Goal: Book appointment/travel/reservation

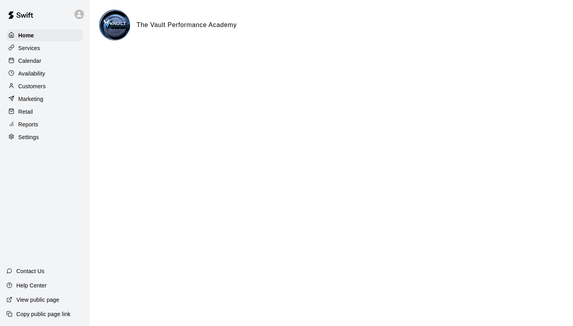
click at [31, 64] on p "Calendar" at bounding box center [29, 61] width 23 height 8
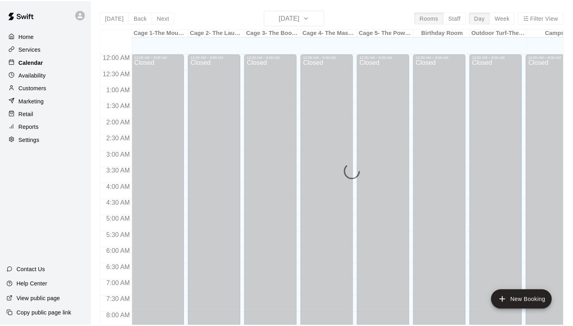
scroll to position [458, 0]
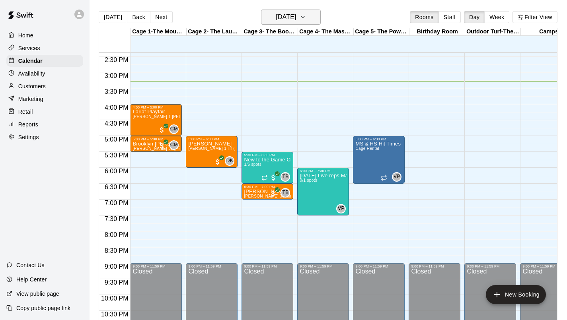
click at [306, 20] on icon "button" at bounding box center [303, 17] width 6 height 10
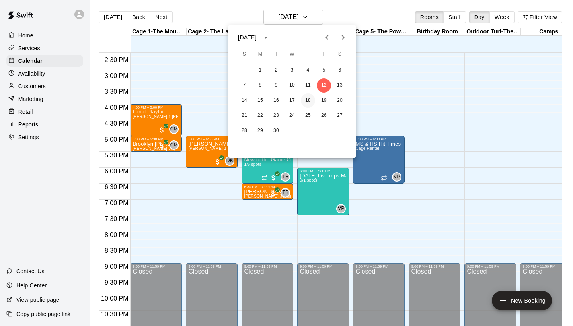
click at [310, 103] on button "18" at bounding box center [308, 101] width 14 height 14
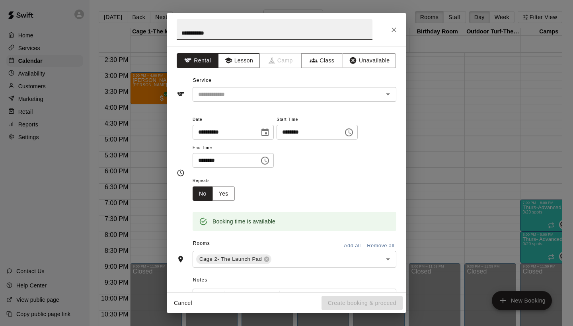
type input "**********"
click at [236, 56] on button "Lesson" at bounding box center [239, 60] width 42 height 15
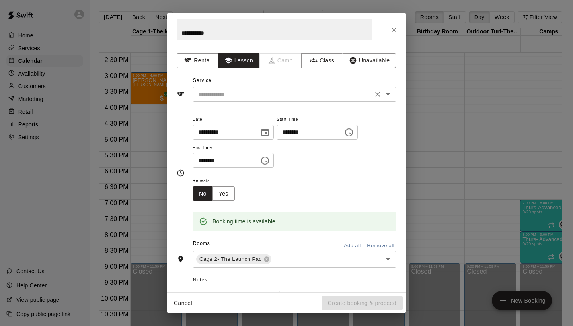
click at [236, 94] on input "text" at bounding box center [282, 95] width 175 height 10
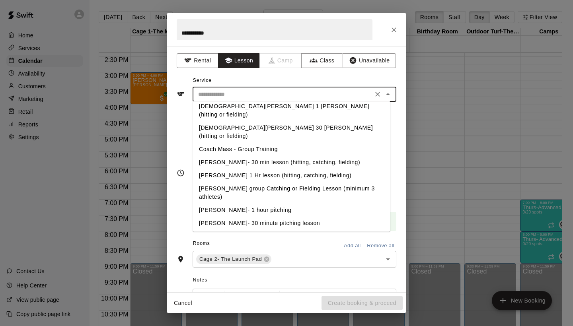
scroll to position [312, 0]
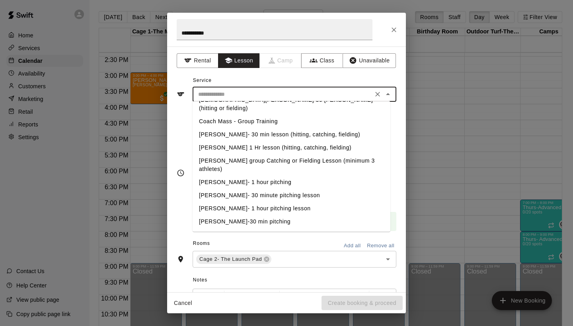
click at [245, 216] on li "[PERSON_NAME]-30 min pitching" at bounding box center [292, 222] width 198 height 13
type input "**********"
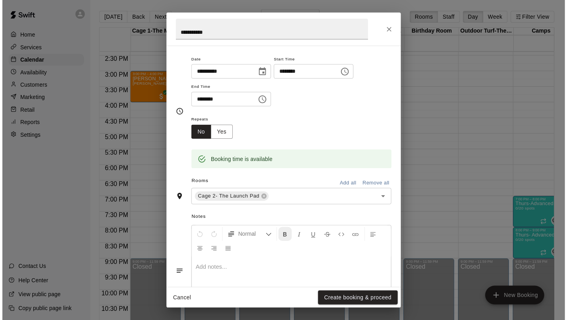
scroll to position [102, 0]
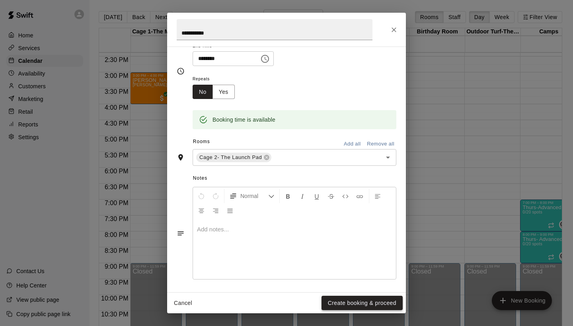
click at [333, 302] on button "Create booking & proceed" at bounding box center [362, 303] width 81 height 15
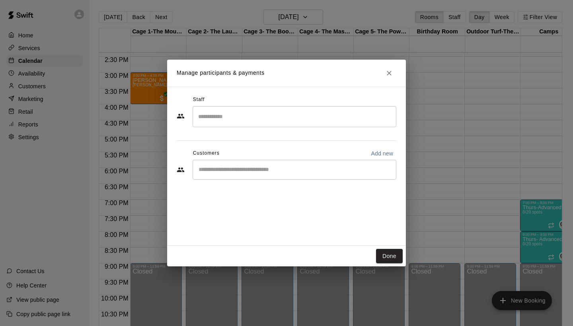
click at [216, 117] on input "Search staff" at bounding box center [294, 117] width 197 height 14
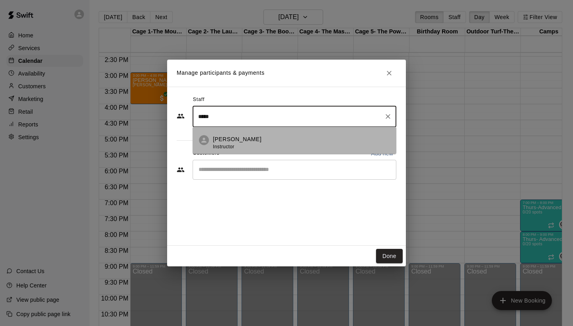
click at [213, 143] on div "[PERSON_NAME] Instructor" at bounding box center [237, 143] width 49 height 16
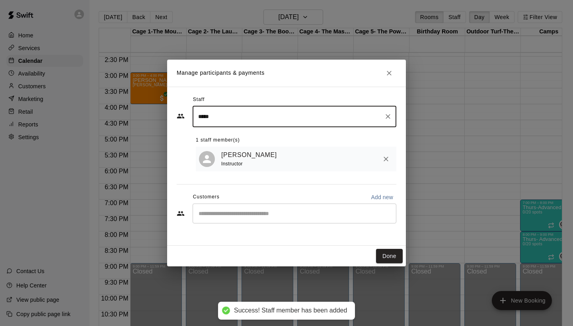
type input "*****"
click at [228, 211] on input "Start typing to search customers..." at bounding box center [294, 214] width 197 height 8
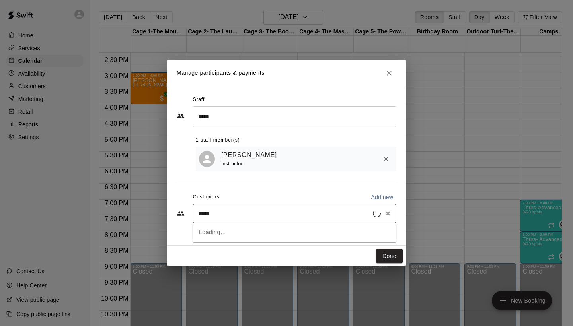
type input "******"
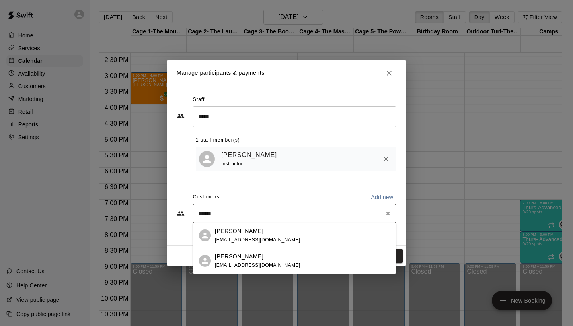
click at [238, 234] on p "[PERSON_NAME]" at bounding box center [239, 231] width 49 height 8
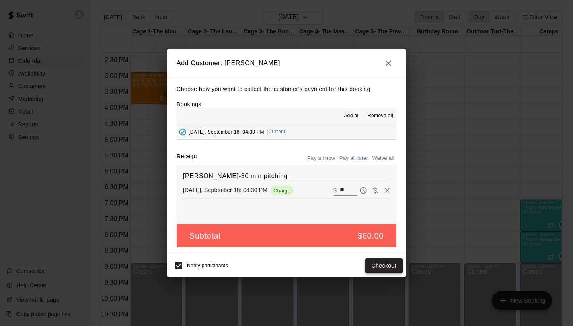
click at [374, 263] on button "Checkout" at bounding box center [383, 266] width 37 height 15
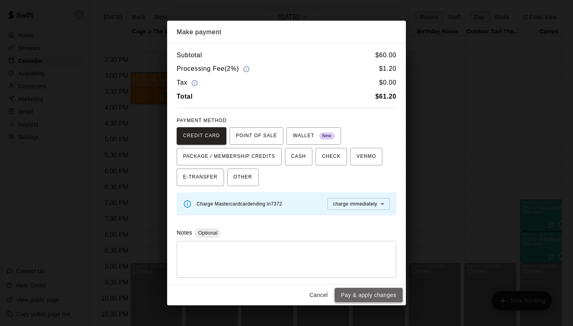
click at [362, 290] on button "Pay & apply changes" at bounding box center [369, 295] width 68 height 15
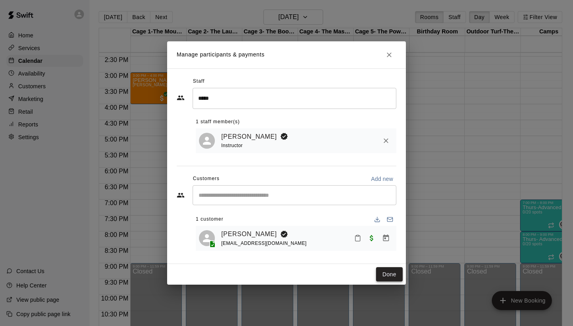
click at [381, 273] on button "Done" at bounding box center [389, 274] width 27 height 15
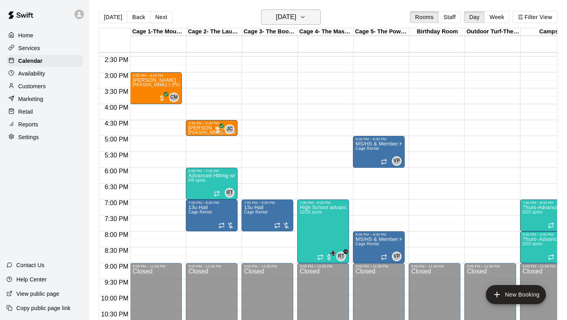
click at [293, 22] on h6 "[DATE]" at bounding box center [286, 17] width 20 height 11
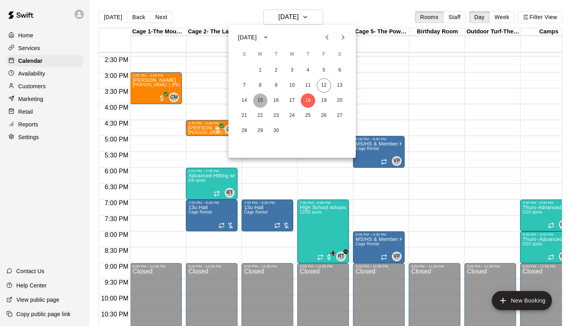
click at [259, 101] on button "15" at bounding box center [260, 101] width 14 height 14
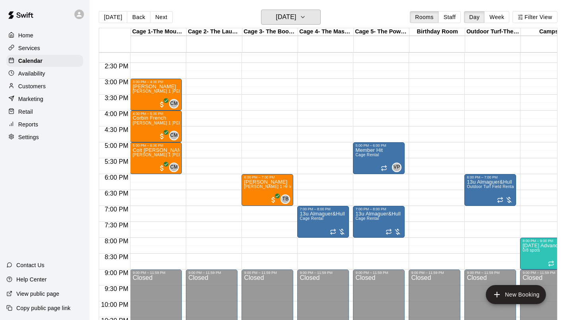
scroll to position [387, 0]
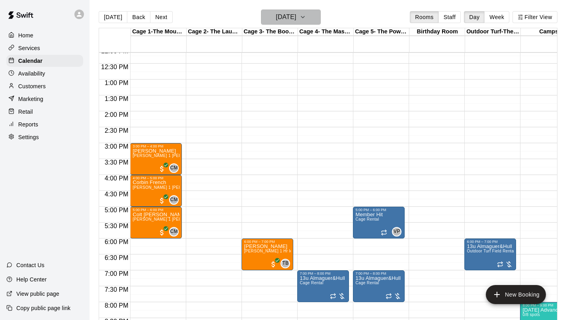
click at [296, 21] on h6 "[DATE]" at bounding box center [286, 17] width 20 height 11
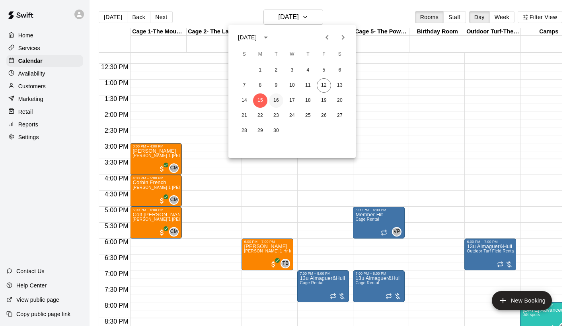
click at [276, 99] on button "16" at bounding box center [276, 101] width 14 height 14
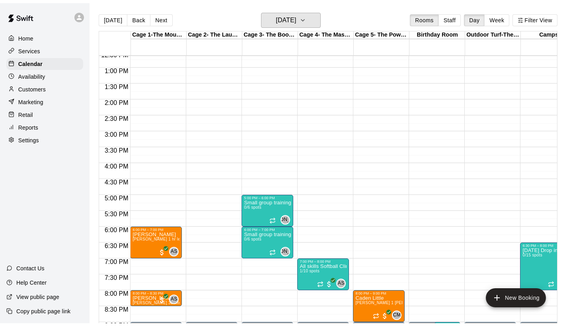
scroll to position [426, 0]
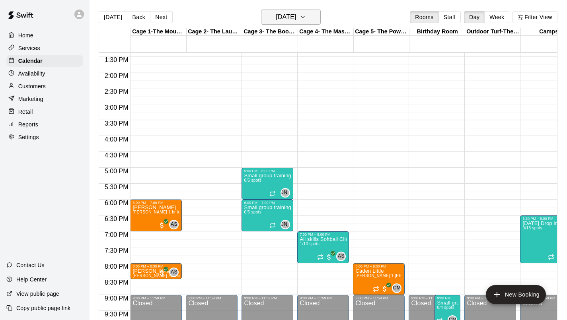
click at [284, 16] on h6 "[DATE]" at bounding box center [286, 17] width 20 height 11
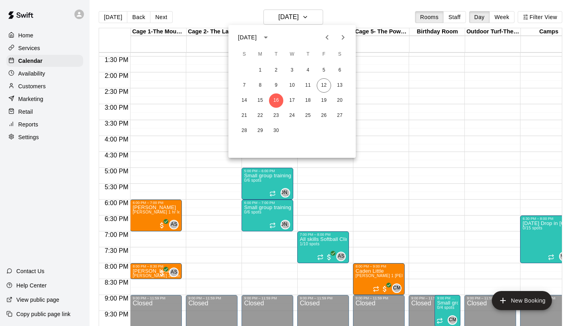
click at [24, 128] on div at bounding box center [286, 163] width 573 height 326
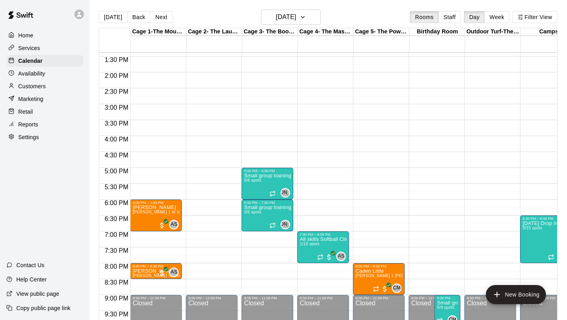
click at [25, 124] on p "Reports" at bounding box center [28, 125] width 20 height 8
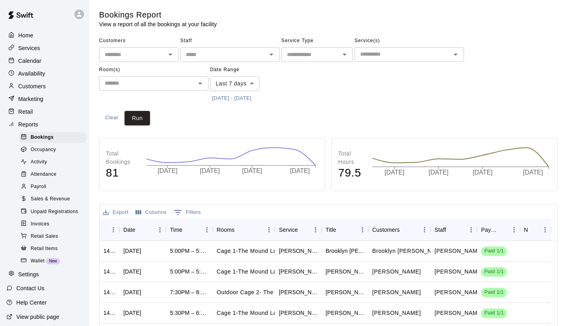
click at [34, 186] on span "Payroll" at bounding box center [39, 187] width 16 height 8
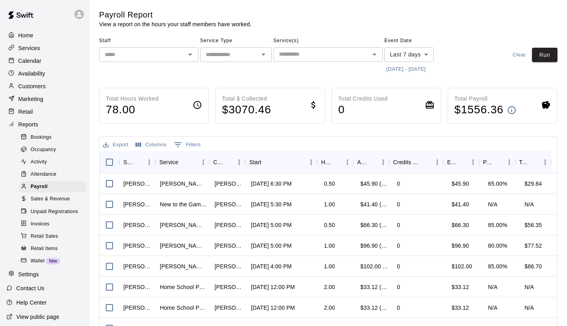
click at [136, 55] on input "text" at bounding box center [142, 55] width 82 height 10
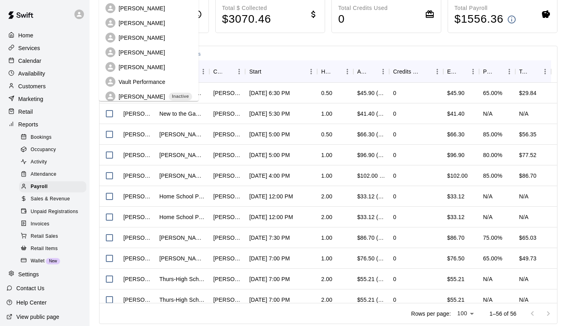
scroll to position [294, 0]
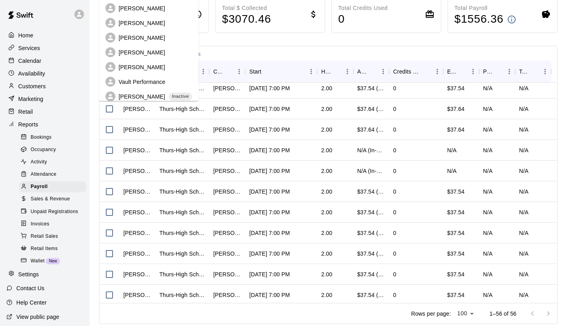
click at [126, 51] on div "[PERSON_NAME]" at bounding box center [148, 52] width 87 height 10
type input "**********"
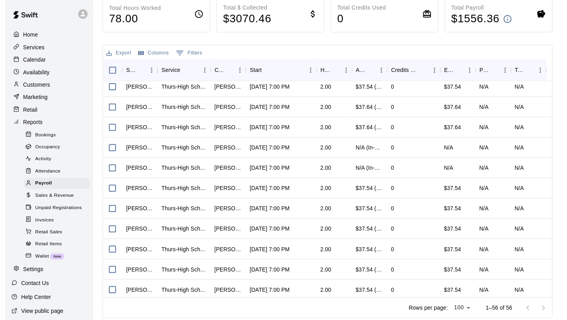
scroll to position [0, 0]
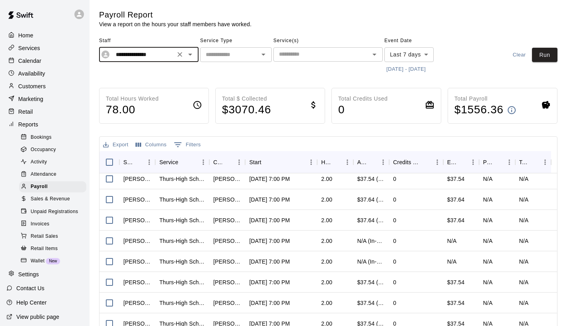
click at [219, 61] on div "​" at bounding box center [236, 54] width 72 height 15
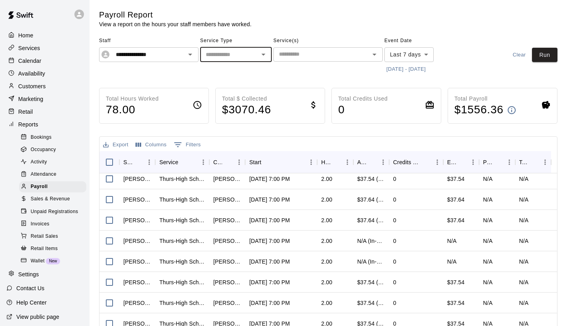
click at [220, 55] on input "text" at bounding box center [230, 55] width 54 height 10
click at [218, 58] on input "text" at bounding box center [230, 55] width 54 height 10
click at [217, 72] on li "Lessons" at bounding box center [236, 70] width 72 height 13
type input "*******"
click at [393, 69] on button "[DATE] - [DATE]" at bounding box center [405, 69] width 43 height 12
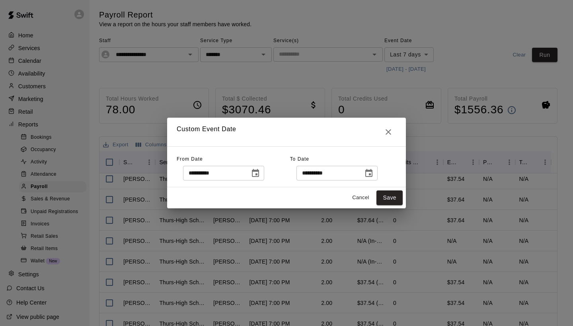
click at [259, 172] on icon "Choose date, selected date is Sep 5, 2025" at bounding box center [255, 173] width 7 height 8
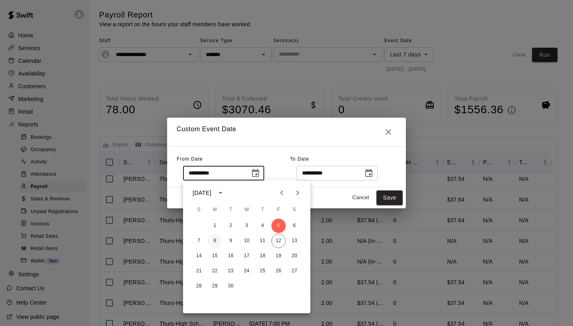
click at [217, 240] on button "8" at bounding box center [215, 241] width 14 height 14
type input "**********"
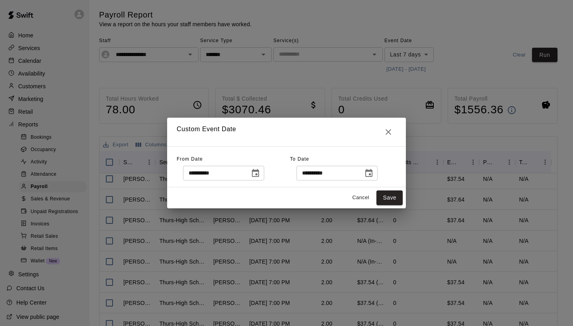
click at [377, 173] on button "Choose date, selected date is Sep 12, 2025" at bounding box center [369, 174] width 16 height 16
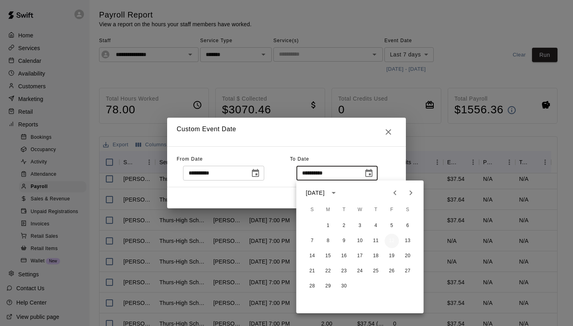
click at [392, 245] on button "12" at bounding box center [392, 241] width 14 height 14
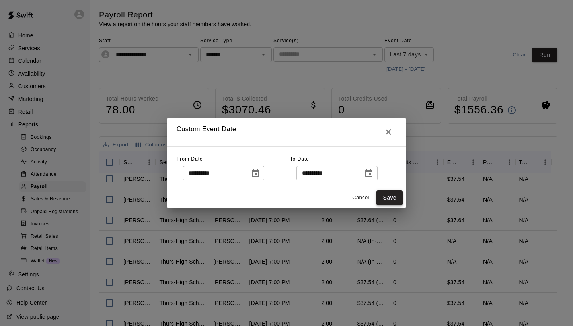
click at [387, 197] on button "Save" at bounding box center [389, 198] width 26 height 15
type input "******"
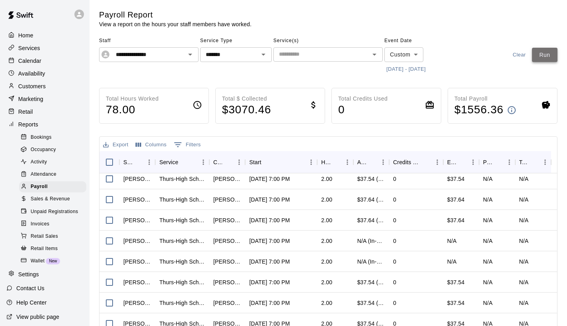
click at [538, 52] on button "Run" at bounding box center [544, 55] width 25 height 15
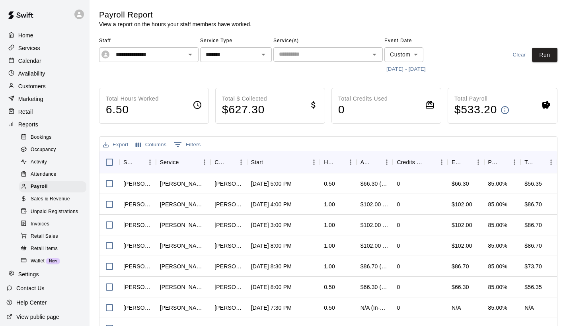
click at [36, 35] on div "Home" at bounding box center [44, 35] width 77 height 12
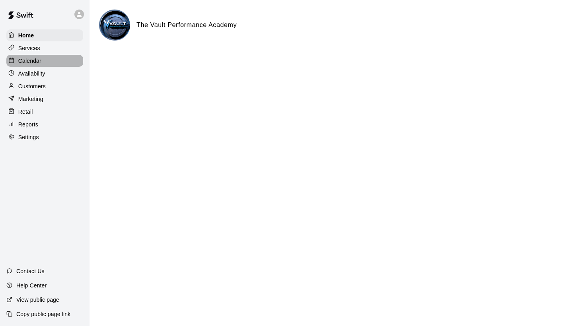
click at [28, 61] on p "Calendar" at bounding box center [29, 61] width 23 height 8
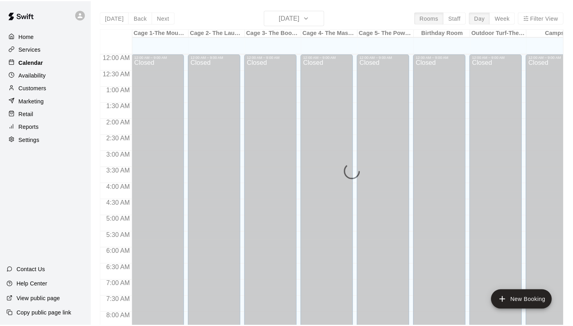
scroll to position [458, 0]
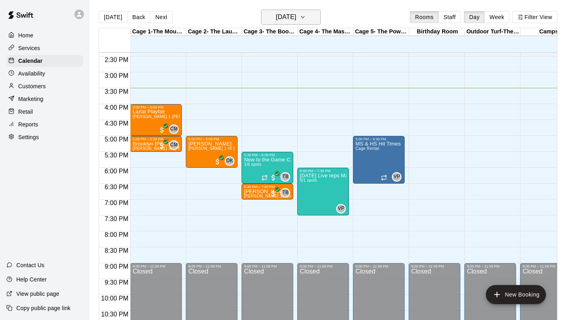
click at [296, 16] on h6 "[DATE]" at bounding box center [286, 17] width 20 height 11
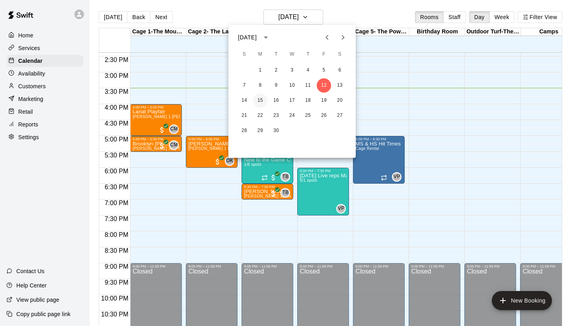
click at [264, 98] on button "15" at bounding box center [260, 101] width 14 height 14
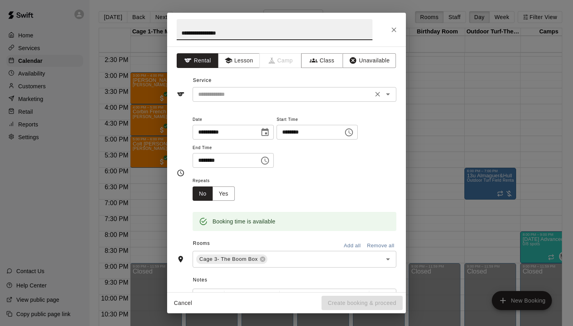
type input "**********"
click at [250, 93] on input "text" at bounding box center [282, 95] width 175 height 10
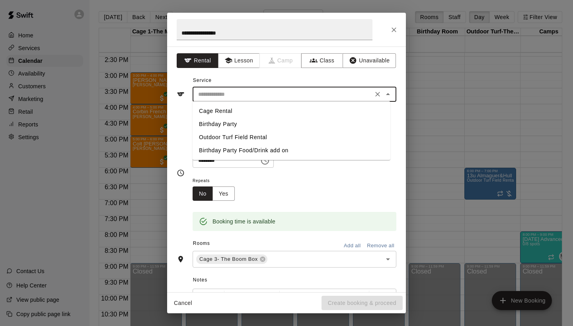
click at [235, 108] on li "Cage Rental" at bounding box center [292, 111] width 198 height 13
type input "**********"
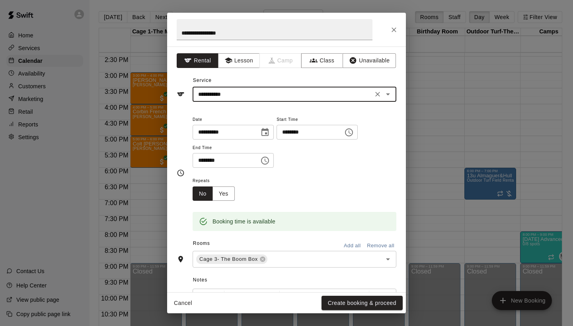
click at [201, 162] on input "********" at bounding box center [223, 160] width 61 height 15
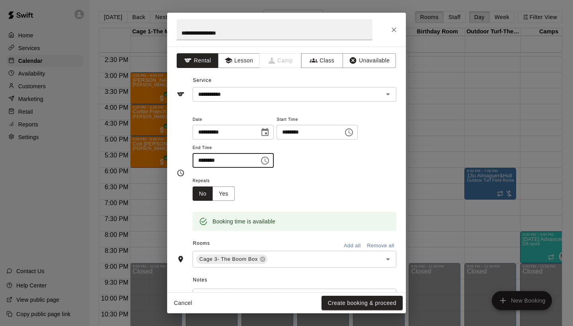
click at [210, 163] on input "********" at bounding box center [223, 160] width 61 height 15
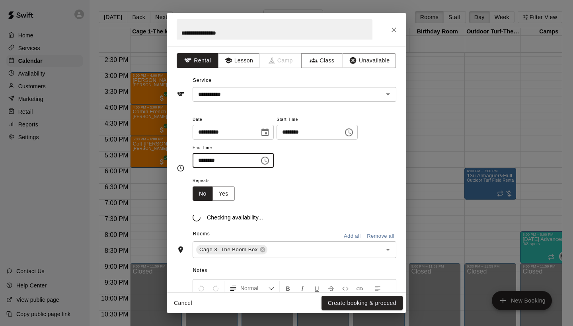
type input "********"
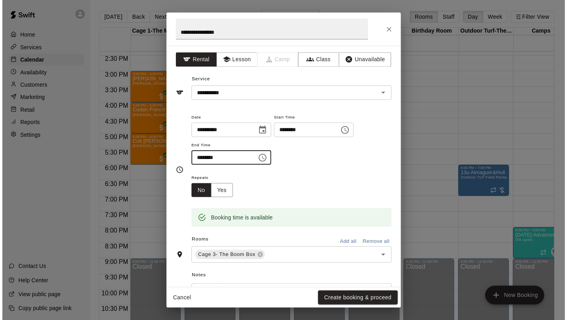
scroll to position [19, 0]
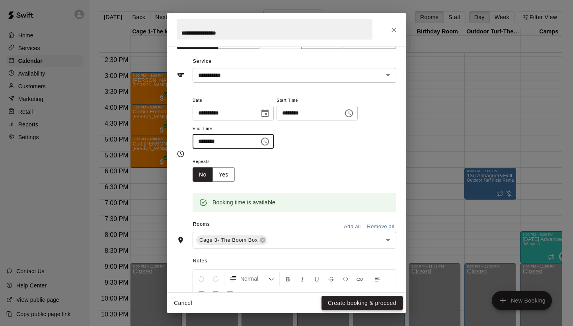
click at [352, 297] on button "Create booking & proceed" at bounding box center [362, 303] width 81 height 15
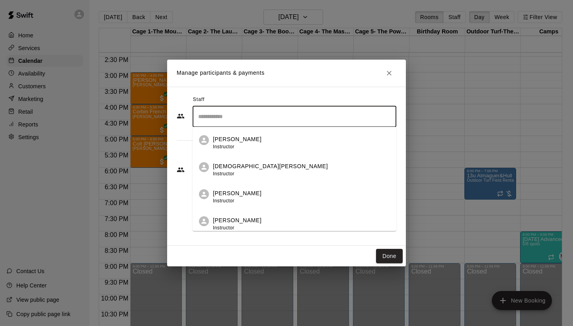
click at [241, 121] on input "Search staff" at bounding box center [294, 117] width 197 height 14
type input "*"
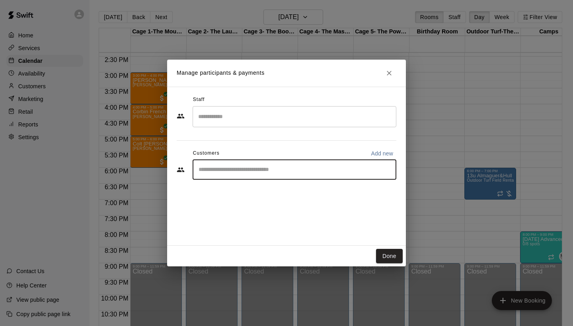
click at [247, 166] on input "Start typing to search customers..." at bounding box center [294, 170] width 197 height 8
type input "****"
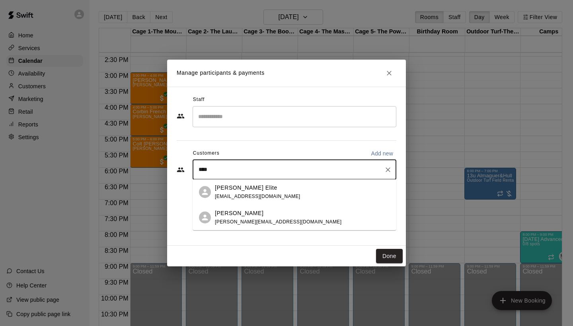
click at [244, 183] on div "[PERSON_NAME] Elite [EMAIL_ADDRESS][DOMAIN_NAME]" at bounding box center [295, 191] width 204 height 25
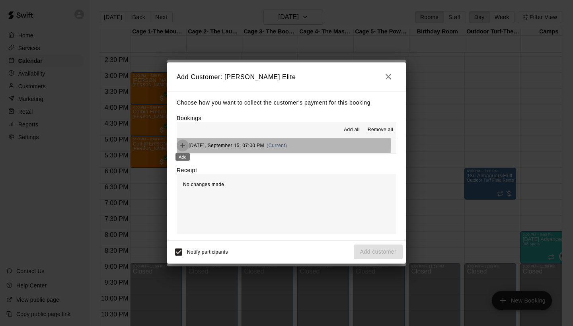
click at [185, 145] on icon "Add" at bounding box center [183, 146] width 8 height 8
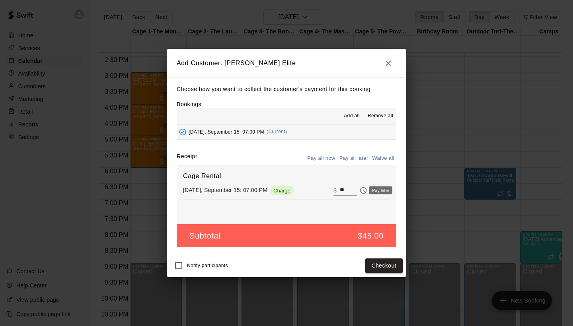
click at [359, 189] on icon "Pay later" at bounding box center [363, 191] width 8 height 8
click at [384, 270] on button "Add customer" at bounding box center [378, 266] width 49 height 15
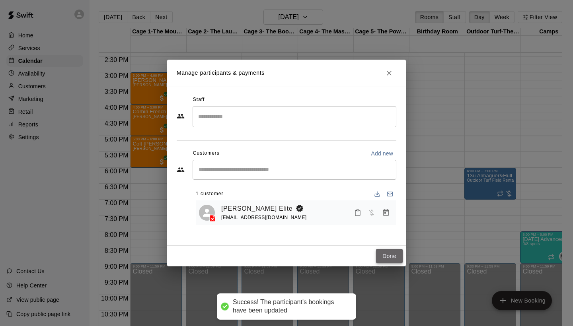
click at [388, 260] on button "Done" at bounding box center [389, 256] width 27 height 15
